Goal: Transaction & Acquisition: Purchase product/service

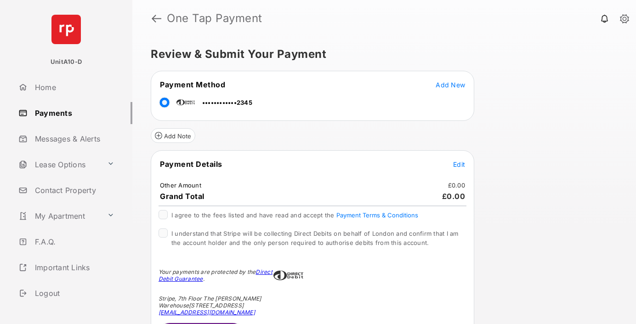
click at [459, 164] on span "Edit" at bounding box center [459, 164] width 12 height 8
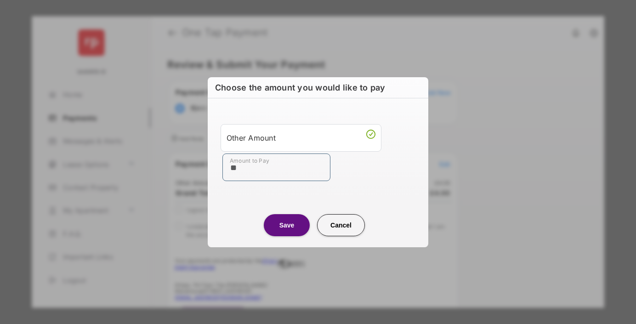
type input "**"
click at [287, 225] on button "Save" at bounding box center [287, 225] width 46 height 22
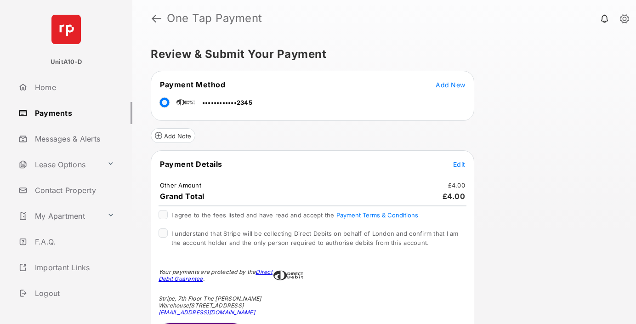
click at [459, 164] on span "Edit" at bounding box center [459, 164] width 12 height 8
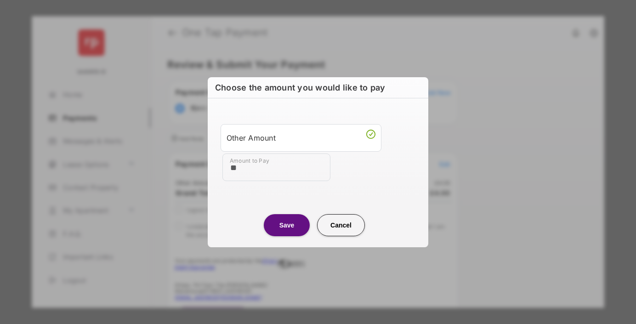
click at [287, 225] on button "Save" at bounding box center [287, 225] width 46 height 22
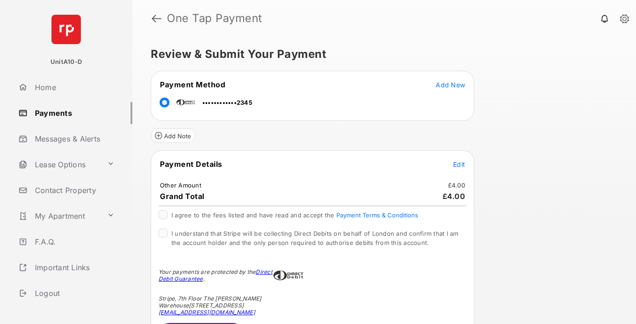
click at [461, 167] on span "Edit" at bounding box center [459, 164] width 12 height 8
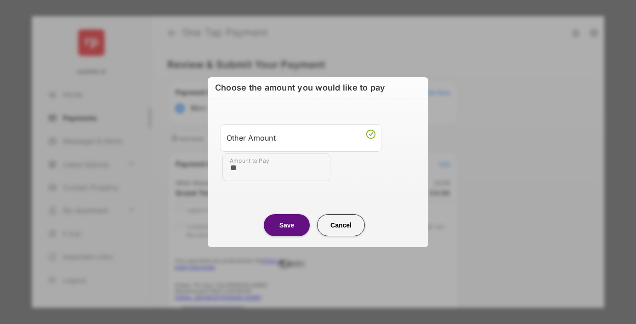
click at [272, 139] on div "Other Amount" at bounding box center [300, 138] width 149 height 16
click at [271, 154] on input "**" at bounding box center [276, 167] width 108 height 28
click at [270, 162] on input "**" at bounding box center [276, 167] width 108 height 28
click at [276, 137] on div "Other Amount" at bounding box center [300, 138] width 149 height 16
click at [344, 228] on button "Cancel" at bounding box center [341, 225] width 48 height 22
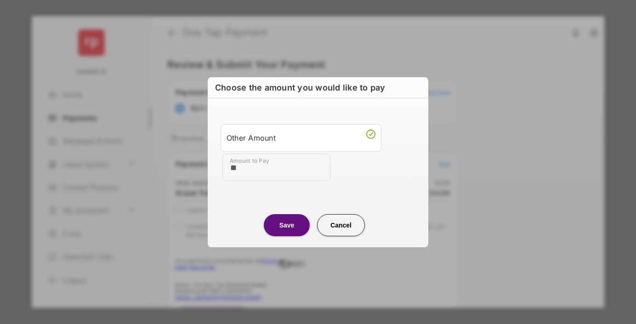
type input "**"
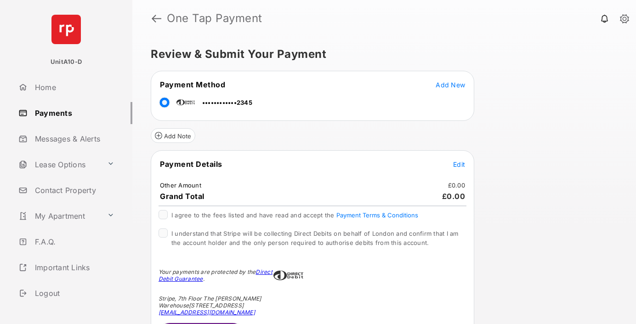
scroll to position [30, 0]
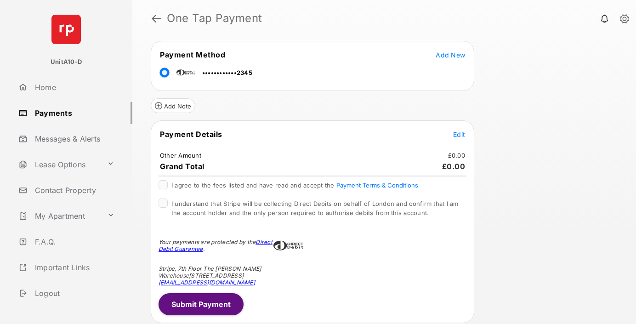
drag, startPoint x: 445, startPoint y: 157, endPoint x: 469, endPoint y: 154, distance: 25.0
click at [469, 154] on tr "Other Amount £0.00" at bounding box center [312, 155] width 321 height 8
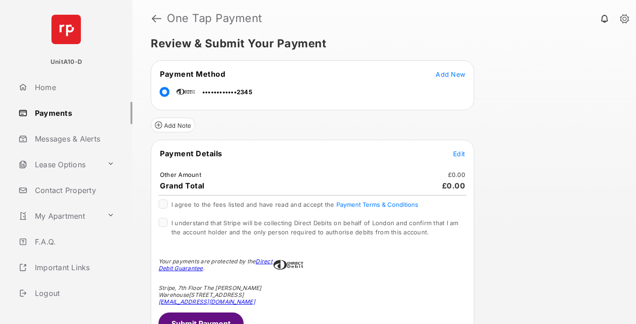
scroll to position [0, 0]
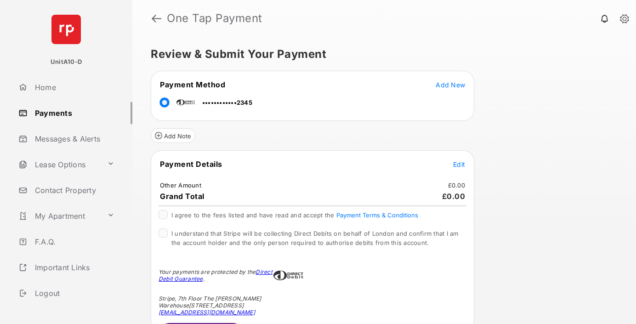
click at [158, 23] on link at bounding box center [157, 18] width 10 height 22
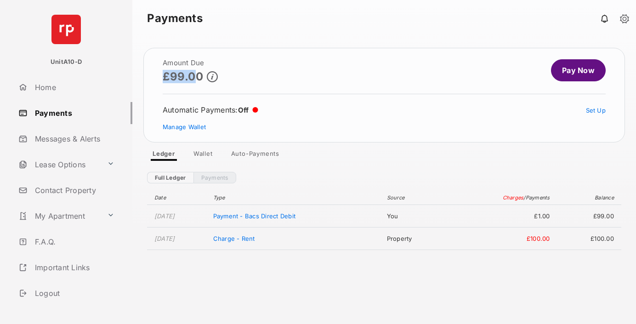
drag, startPoint x: 163, startPoint y: 78, endPoint x: 199, endPoint y: 77, distance: 35.8
click at [199, 77] on p "£99.00" at bounding box center [183, 76] width 40 height 12
click at [202, 75] on p "£99.00" at bounding box center [183, 76] width 40 height 12
drag, startPoint x: 202, startPoint y: 75, endPoint x: 146, endPoint y: 79, distance: 55.7
click at [146, 79] on article "Amount Due £99.00 Pay Now Automatic Payments : Off Set Up Manage Wallet" at bounding box center [383, 95] width 481 height 95
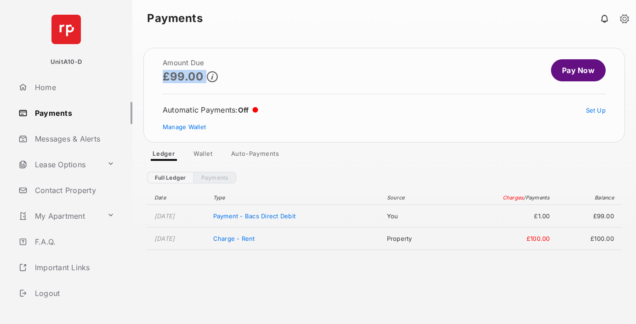
click at [146, 79] on article "Amount Due £99.00 Pay Now Automatic Payments : Off Set Up Manage Wallet" at bounding box center [383, 95] width 481 height 95
drag, startPoint x: 146, startPoint y: 79, endPoint x: 196, endPoint y: 75, distance: 50.2
click at [195, 75] on article "Amount Due £99.00 Pay Now Automatic Payments : Off Set Up Manage Wallet" at bounding box center [383, 95] width 481 height 95
click at [196, 75] on p "£99.00" at bounding box center [183, 76] width 40 height 12
drag, startPoint x: 196, startPoint y: 75, endPoint x: 142, endPoint y: 78, distance: 54.2
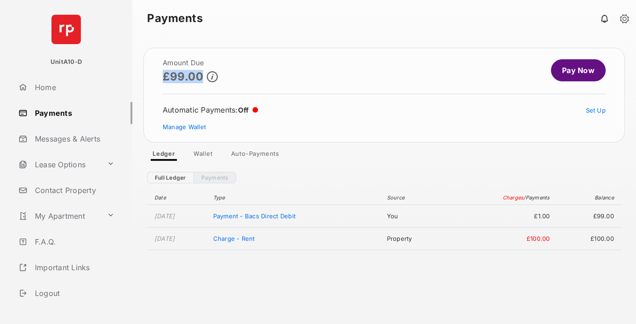
click at [142, 78] on div "Amount Due £99.00 Pay Now Automatic Payments : Off Set Up Manage Wallet Ledger …" at bounding box center [383, 104] width 503 height 113
drag, startPoint x: 142, startPoint y: 78, endPoint x: 167, endPoint y: 77, distance: 25.3
click at [167, 77] on div "Amount Due £99.00 Pay Now Automatic Payments : Off Set Up Manage Wallet Ledger …" at bounding box center [383, 104] width 503 height 113
click at [167, 77] on p "£99.00" at bounding box center [183, 76] width 40 height 12
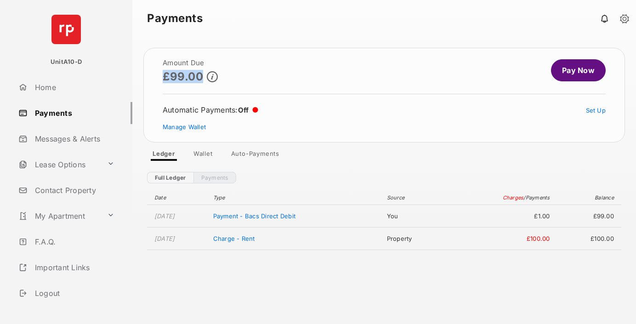
drag, startPoint x: 167, startPoint y: 77, endPoint x: 149, endPoint y: 75, distance: 18.0
click at [149, 75] on article "Amount Due £99.00 Pay Now Automatic Payments : Off Set Up Manage Wallet" at bounding box center [383, 95] width 481 height 95
drag, startPoint x: 149, startPoint y: 75, endPoint x: 188, endPoint y: 75, distance: 38.6
click at [188, 75] on article "Amount Due £99.00 Pay Now Automatic Payments : Off Set Up Manage Wallet" at bounding box center [383, 95] width 481 height 95
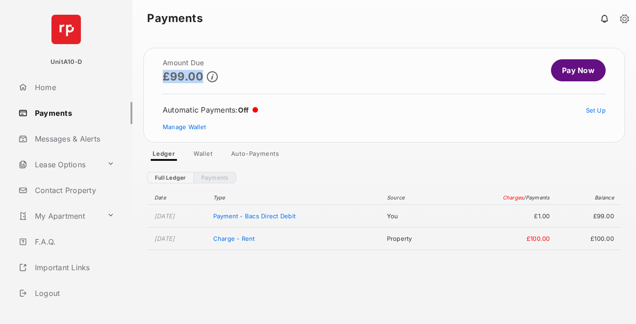
click at [188, 75] on p "£99.00" at bounding box center [183, 76] width 40 height 12
drag, startPoint x: 188, startPoint y: 75, endPoint x: 169, endPoint y: 75, distance: 18.4
click at [169, 75] on p "£99.00" at bounding box center [183, 76] width 40 height 12
